Goal: Transaction & Acquisition: Download file/media

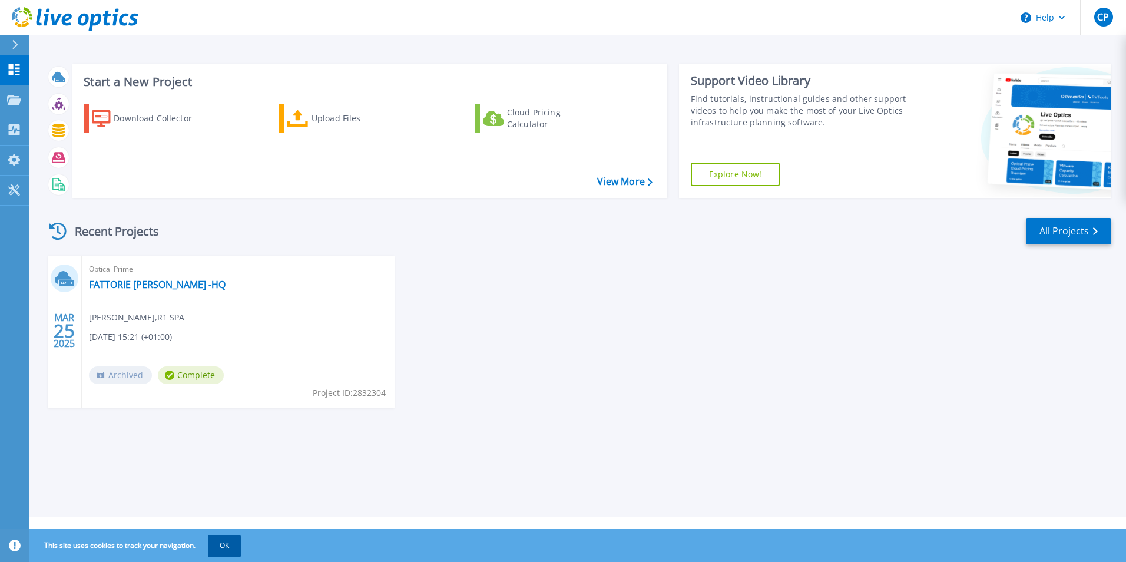
click at [228, 539] on button "OK" at bounding box center [224, 545] width 33 height 21
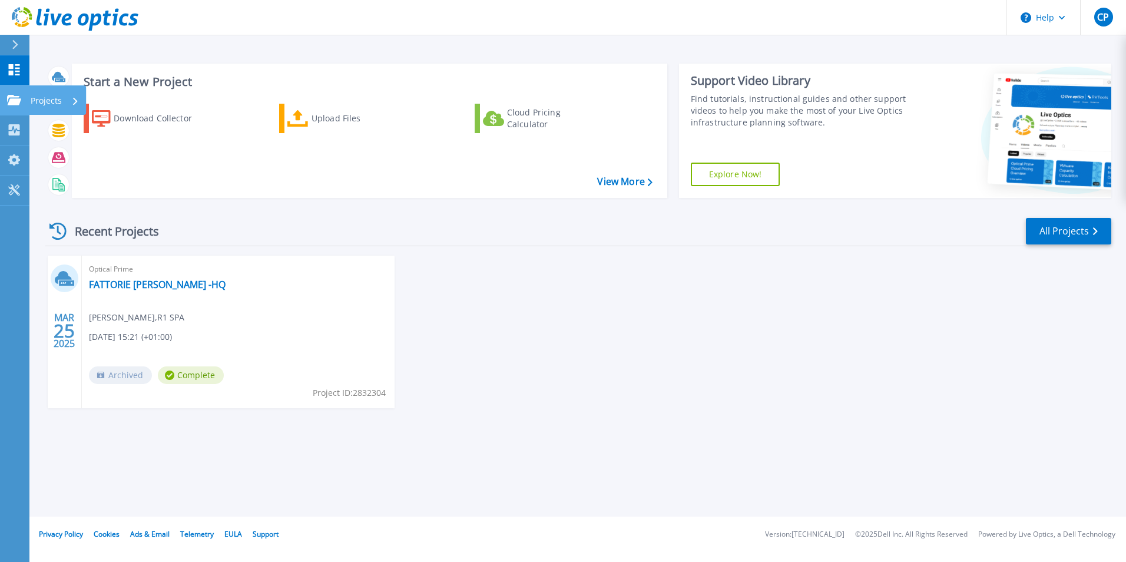
click at [23, 101] on link "Projects Projects" at bounding box center [14, 100] width 29 height 30
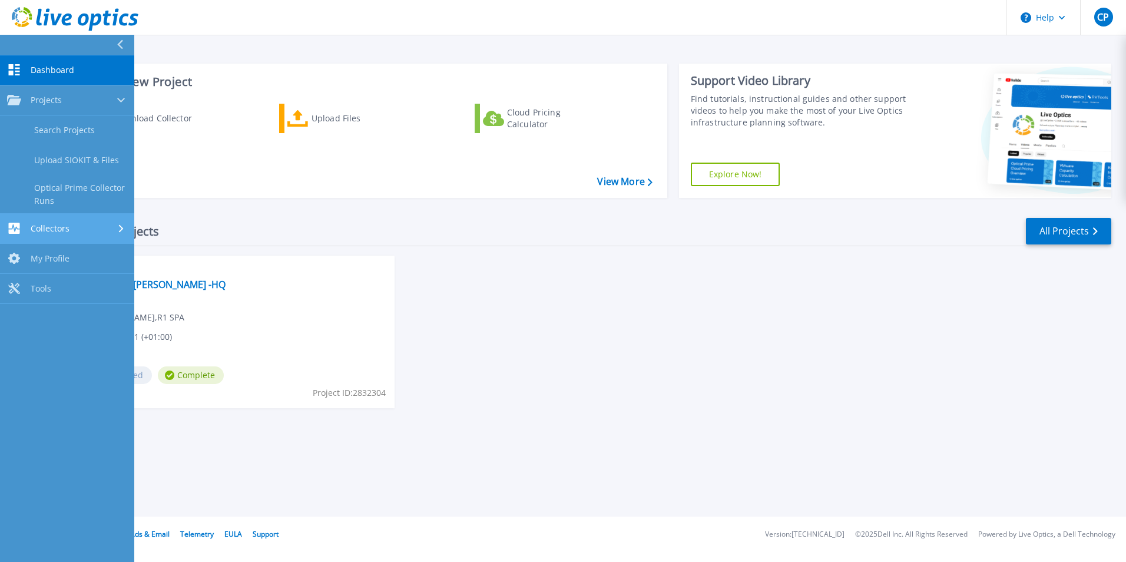
click at [73, 231] on div "Collectors" at bounding box center [67, 228] width 120 height 11
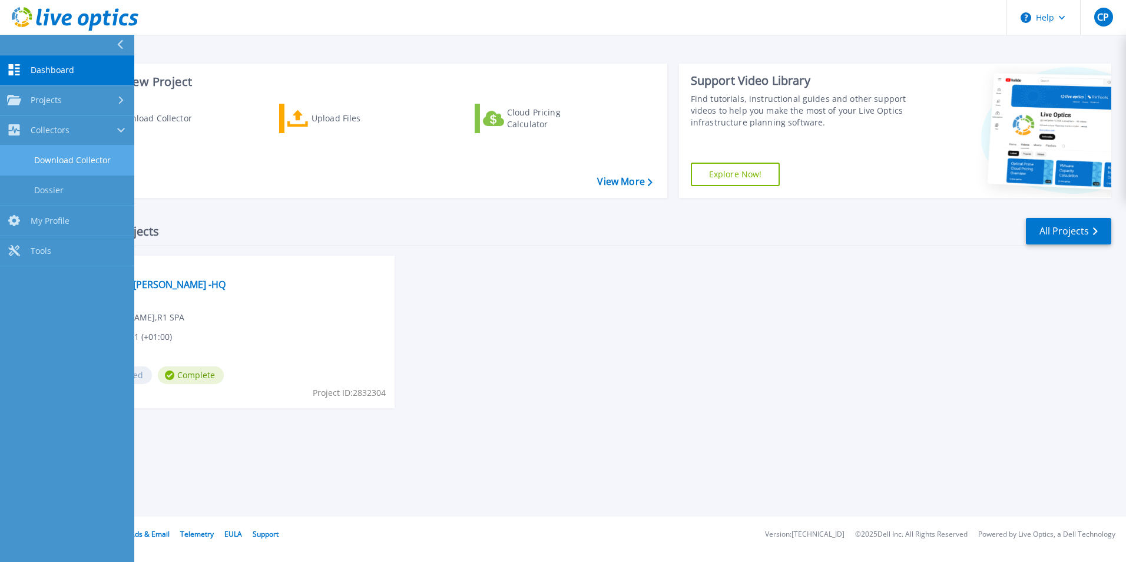
click at [63, 162] on link "Download Collector" at bounding box center [67, 160] width 134 height 30
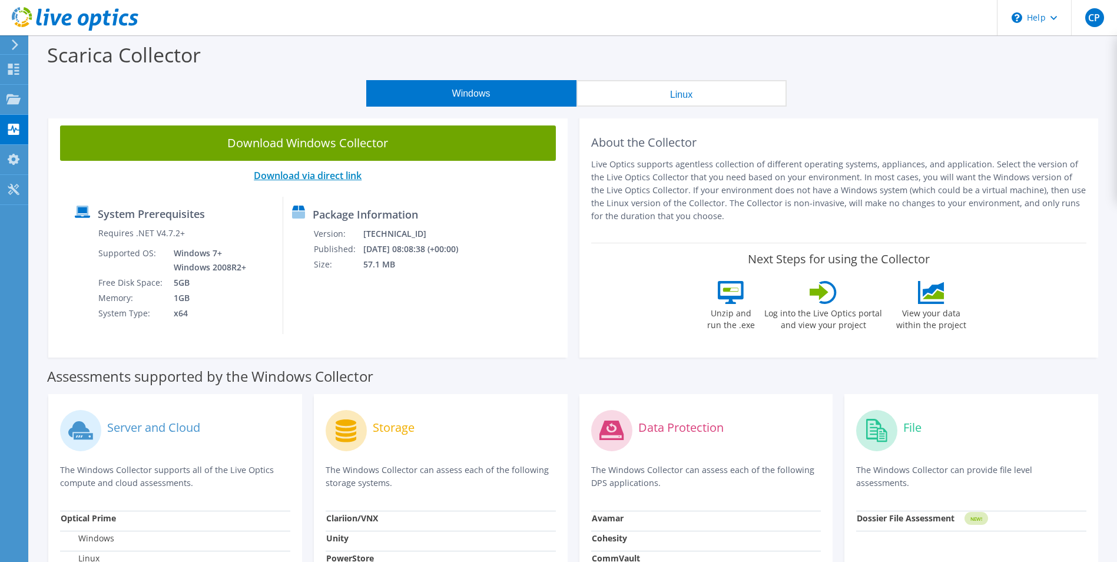
click at [324, 177] on link "Download via direct link" at bounding box center [308, 175] width 108 height 13
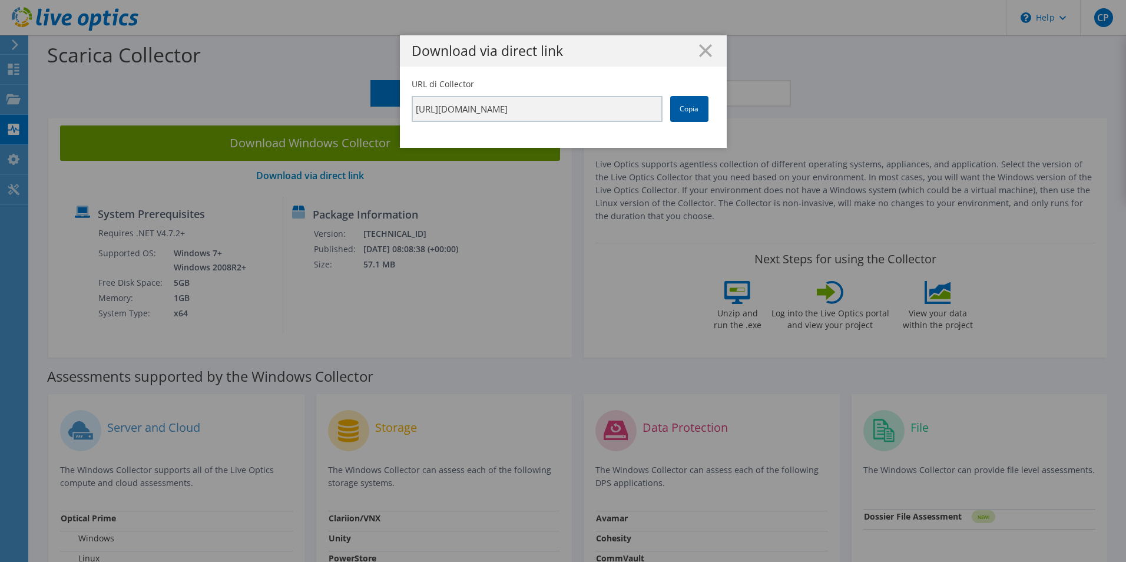
click at [678, 113] on link "Copia" at bounding box center [689, 109] width 38 height 26
drag, startPoint x: 701, startPoint y: 49, endPoint x: 663, endPoint y: 92, distance: 57.2
click at [701, 49] on icon at bounding box center [705, 50] width 13 height 13
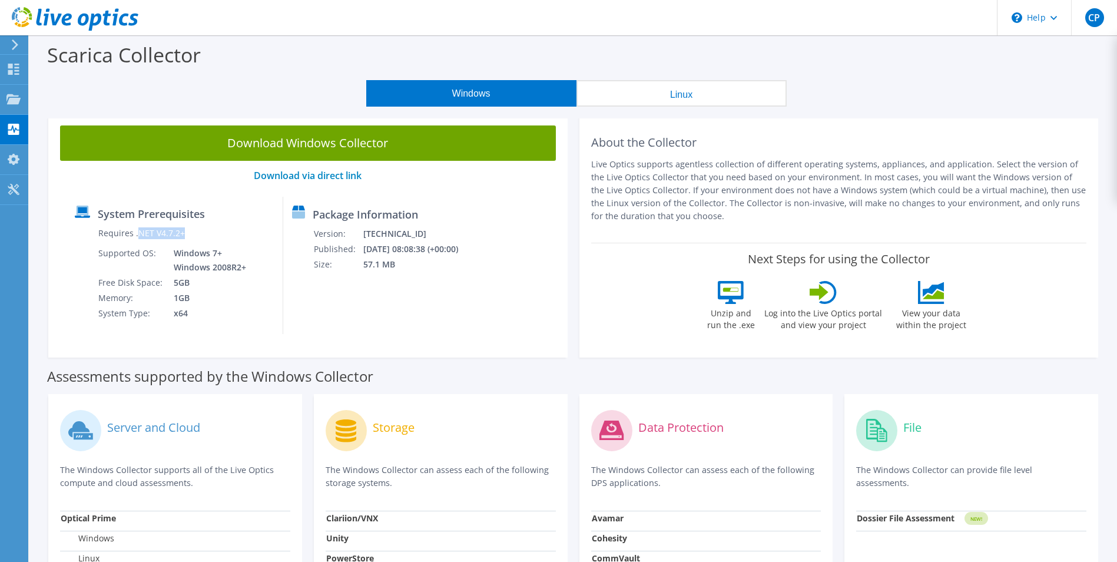
drag, startPoint x: 138, startPoint y: 230, endPoint x: 183, endPoint y: 230, distance: 44.7
click at [183, 230] on td "Requires .NET V4.7.2+" at bounding box center [173, 235] width 151 height 20
click at [227, 321] on div "System Prerequisites Requires .NET V4.7.2+ Supported OS: Windows 7+ Windows 200…" at bounding box center [174, 265] width 217 height 137
